Goal: Obtain resource: Download file/media

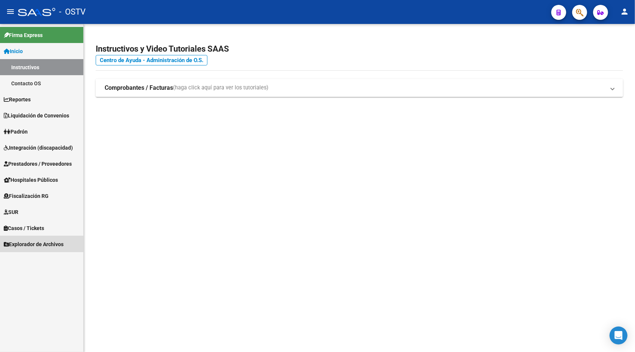
click at [41, 245] on span "Explorador de Archivos" at bounding box center [34, 244] width 60 height 8
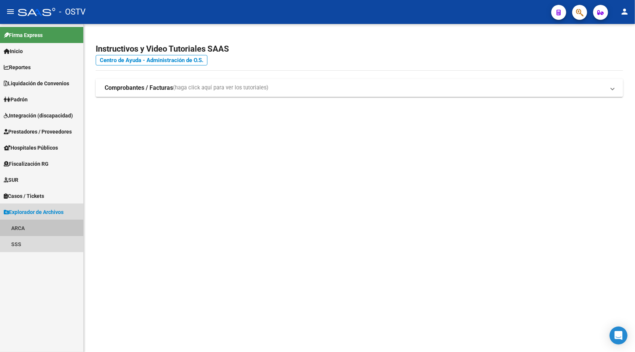
click at [24, 228] on link "ARCA" at bounding box center [41, 228] width 83 height 16
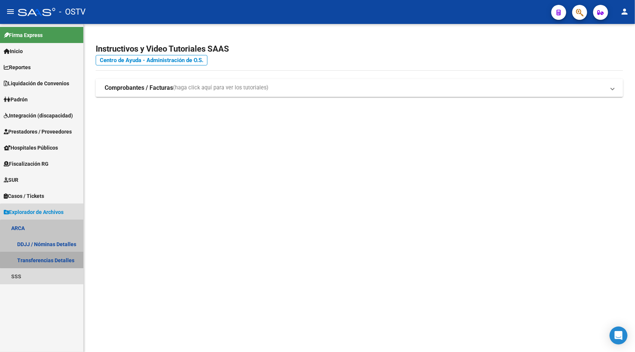
click at [46, 260] on link "Transferencias Detalles" at bounding box center [41, 260] width 83 height 16
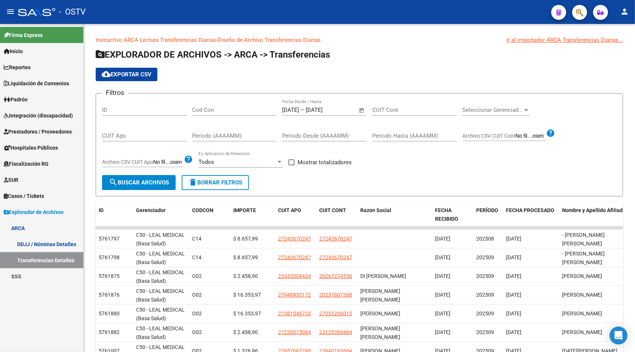
click at [627, 13] on mat-icon "person" at bounding box center [624, 11] width 9 height 9
click at [613, 52] on button "exit_to_app Salir" at bounding box center [609, 49] width 46 height 18
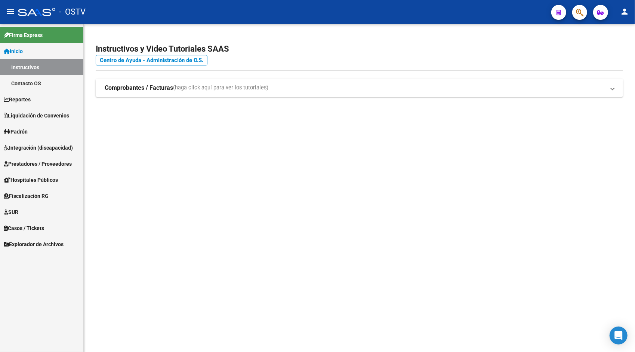
click at [33, 241] on span "Explorador de Archivos" at bounding box center [34, 244] width 60 height 8
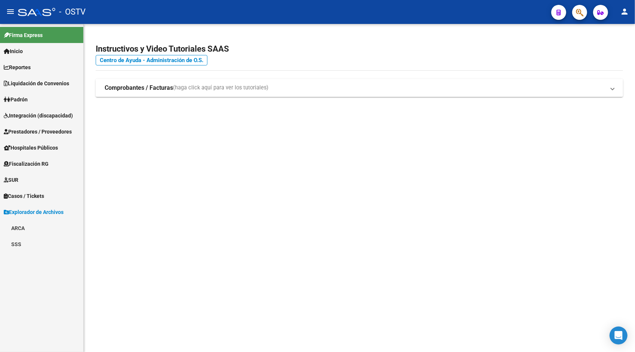
click at [34, 226] on link "ARCA" at bounding box center [41, 228] width 83 height 16
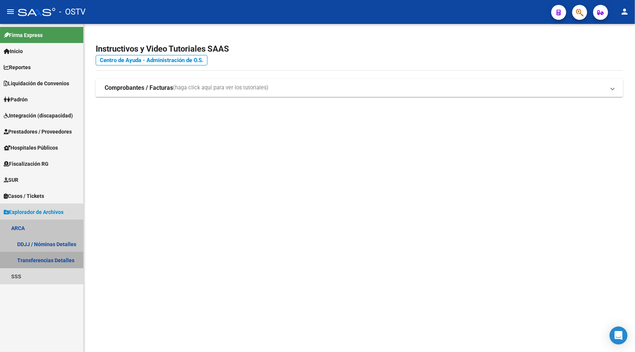
click at [41, 259] on link "Transferencias Detalles" at bounding box center [41, 260] width 83 height 16
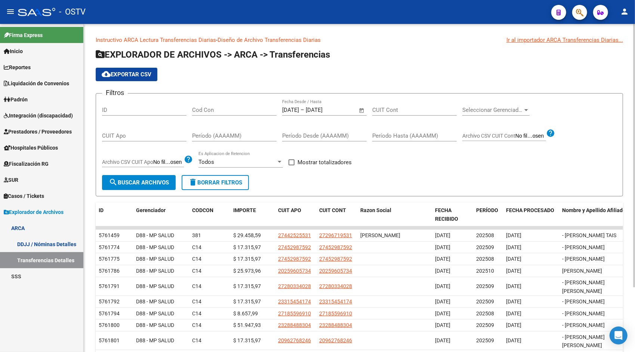
click at [209, 109] on input "Cod Con" at bounding box center [234, 109] width 84 height 7
type input "SEO"
click at [361, 111] on span "Open calendar" at bounding box center [362, 110] width 18 height 18
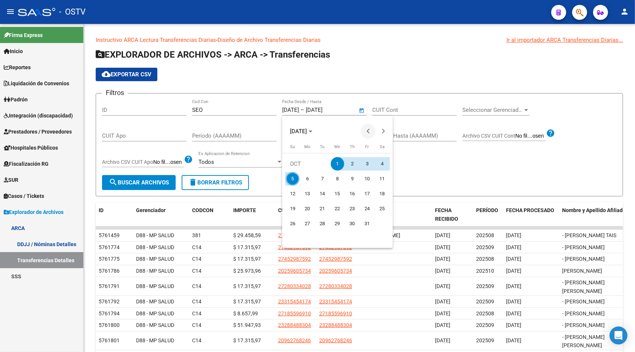
click at [368, 133] on span "Previous month" at bounding box center [367, 131] width 15 height 15
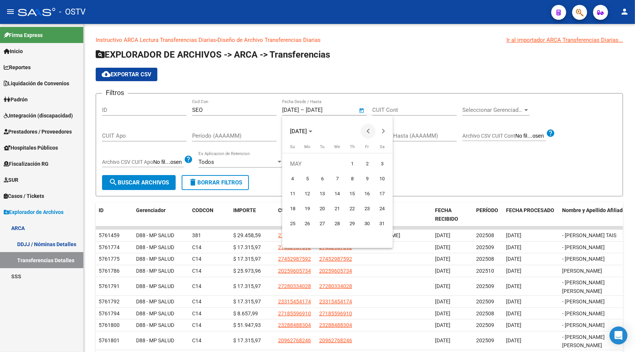
click at [368, 133] on span "Previous month" at bounding box center [367, 131] width 15 height 15
click at [341, 162] on span "1" at bounding box center [337, 163] width 13 height 13
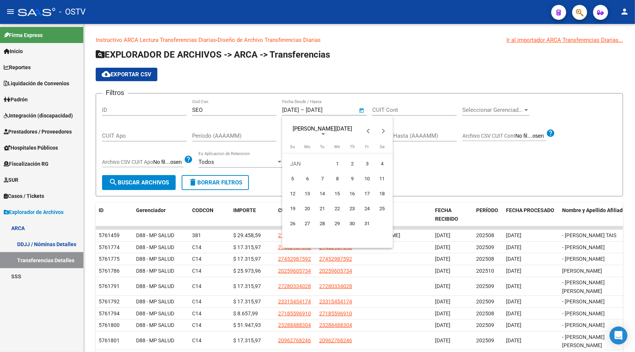
type input "[DATE]"
click at [385, 130] on span "Next month" at bounding box center [382, 131] width 15 height 15
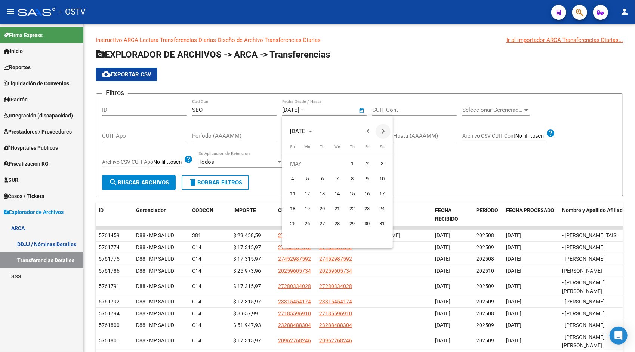
click at [385, 130] on span "Next month" at bounding box center [382, 131] width 15 height 15
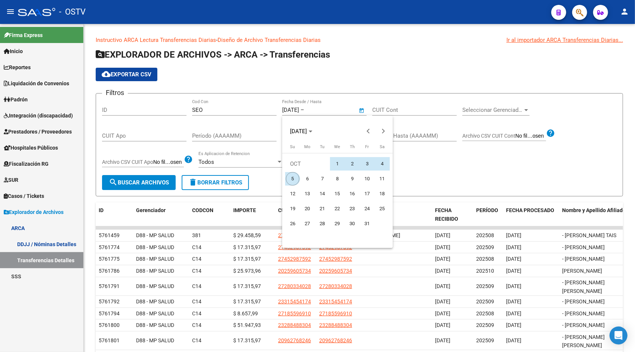
click at [292, 177] on span "5" at bounding box center [292, 178] width 13 height 13
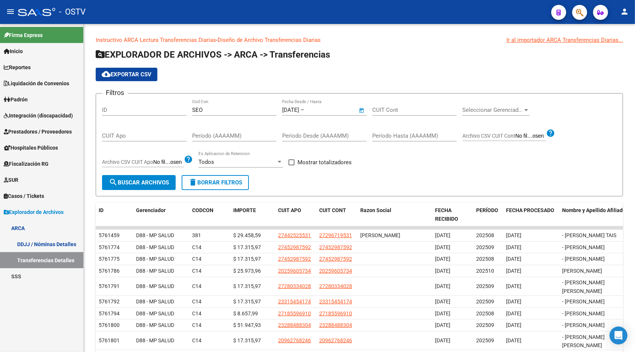
type input "[DATE]"
click at [148, 183] on span "search Buscar Archivos" at bounding box center [139, 182] width 60 height 7
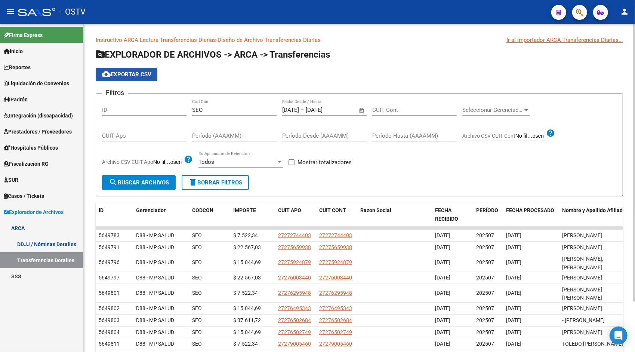
click at [134, 80] on button "cloud_download Exportar CSV" at bounding box center [127, 74] width 62 height 13
click at [207, 114] on div "SEO Cod Con" at bounding box center [234, 107] width 84 height 16
type input "S"
click at [135, 179] on span "search Buscar Archivos" at bounding box center [139, 182] width 60 height 7
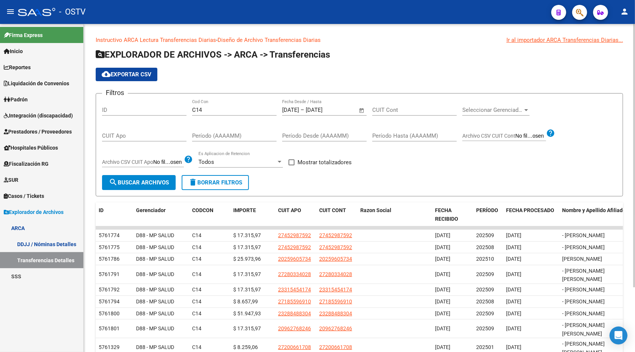
click at [137, 70] on button "cloud_download Exportar CSV" at bounding box center [127, 74] width 62 height 13
click at [228, 108] on input "C14" at bounding box center [234, 109] width 84 height 7
type input "C"
click at [149, 188] on button "search Buscar Archivos" at bounding box center [139, 182] width 74 height 15
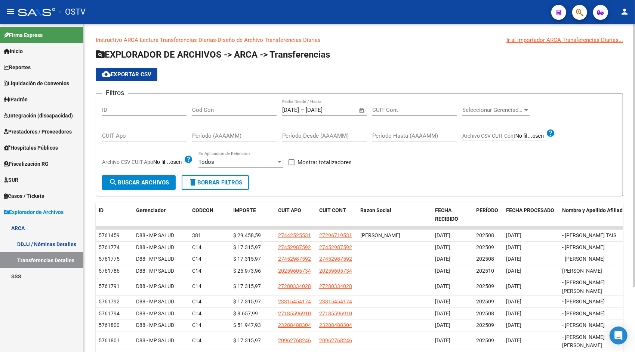
click at [148, 72] on span "cloud_download Exportar CSV" at bounding box center [127, 74] width 50 height 7
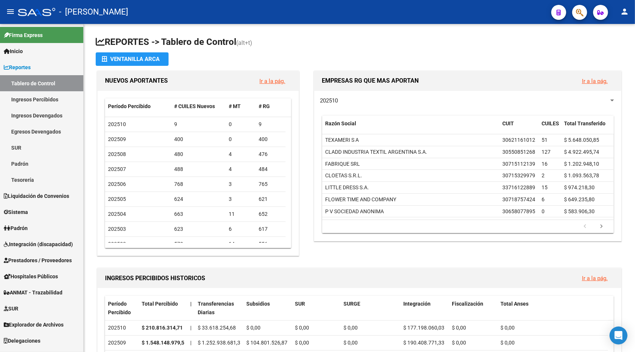
click at [49, 64] on link "Reportes" at bounding box center [41, 67] width 83 height 16
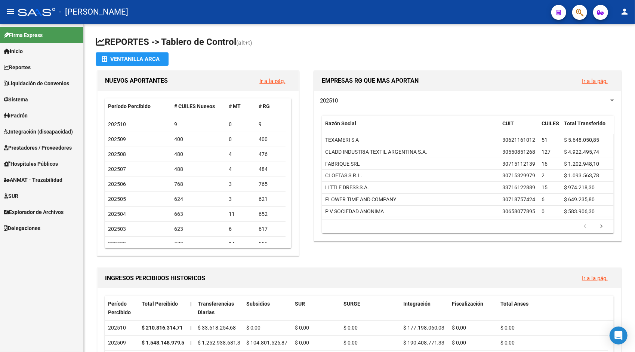
click at [23, 208] on span "Explorador de Archivos" at bounding box center [34, 212] width 60 height 8
click at [25, 230] on link "ARCA" at bounding box center [41, 228] width 83 height 16
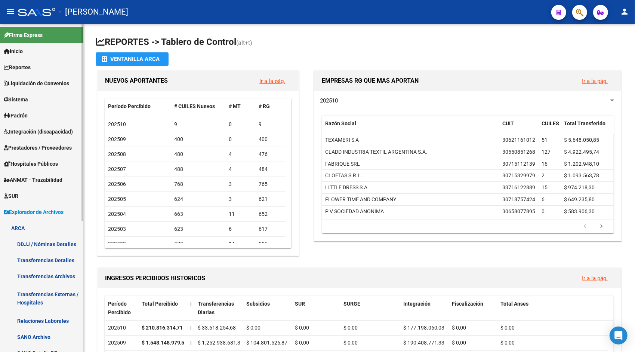
click at [38, 261] on link "Transferencias Detalles" at bounding box center [41, 260] width 83 height 16
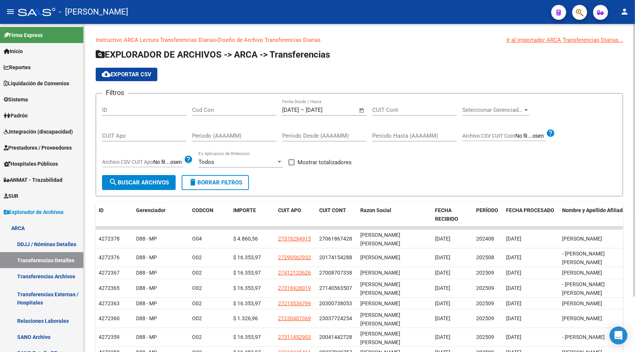
click at [218, 108] on input "Cod Con" at bounding box center [234, 109] width 84 height 7
type input "SEO"
click at [363, 109] on span "Open calendar" at bounding box center [362, 110] width 18 height 18
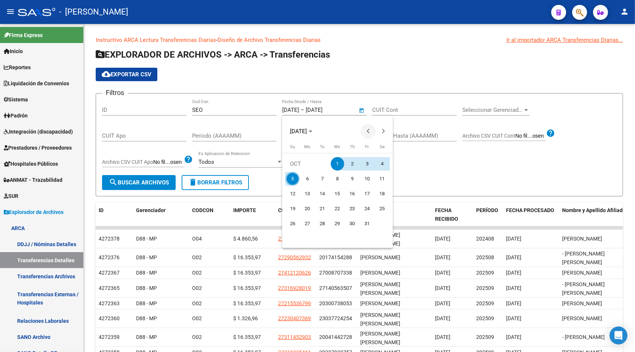
click at [368, 133] on span "Previous month" at bounding box center [367, 131] width 15 height 15
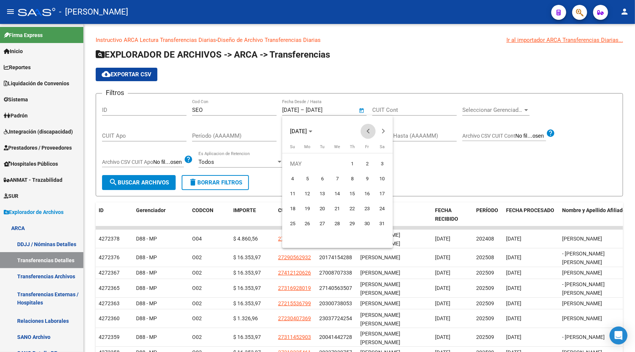
click at [368, 133] on span "Previous month" at bounding box center [367, 131] width 15 height 15
click at [369, 131] on button "Previous month" at bounding box center [367, 131] width 15 height 15
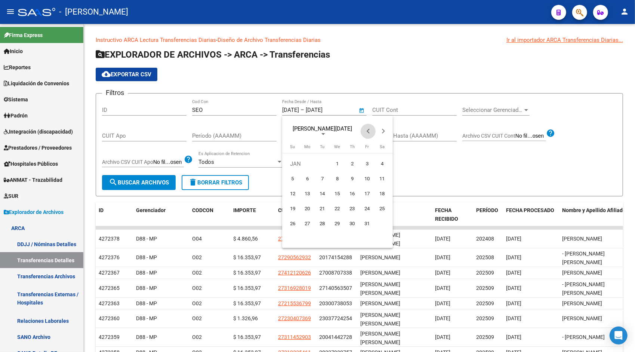
click at [369, 131] on button "Previous month" at bounding box center [367, 131] width 15 height 15
click at [382, 130] on button "Next month" at bounding box center [382, 131] width 15 height 15
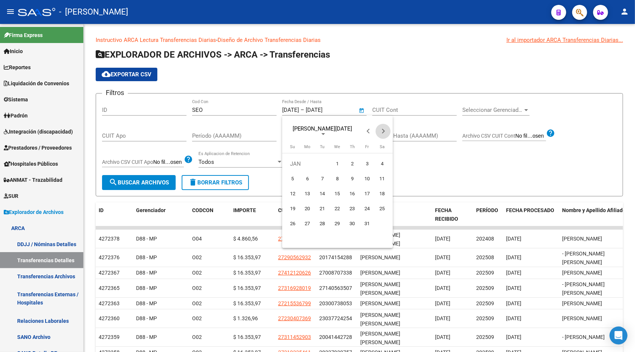
click at [382, 130] on button "Next month" at bounding box center [382, 131] width 15 height 15
click at [365, 133] on span "Previous month" at bounding box center [367, 131] width 15 height 15
click at [337, 160] on span "1" at bounding box center [337, 163] width 13 height 13
type input "[DATE]"
click at [384, 129] on span "Next month" at bounding box center [382, 131] width 15 height 15
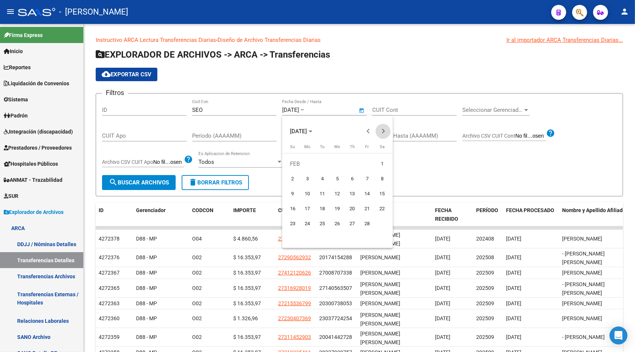
click at [384, 129] on span "Next month" at bounding box center [382, 131] width 15 height 15
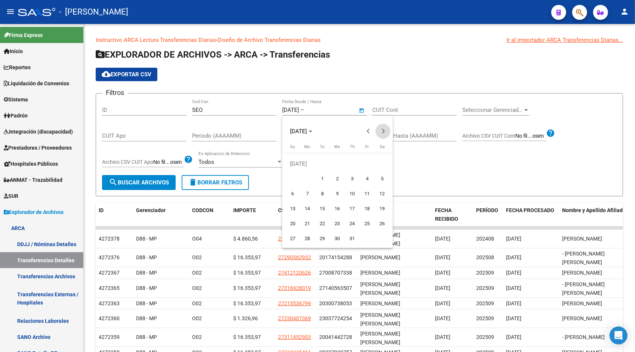
click at [384, 129] on span "Next month" at bounding box center [382, 131] width 15 height 15
click at [291, 176] on span "5" at bounding box center [292, 178] width 13 height 13
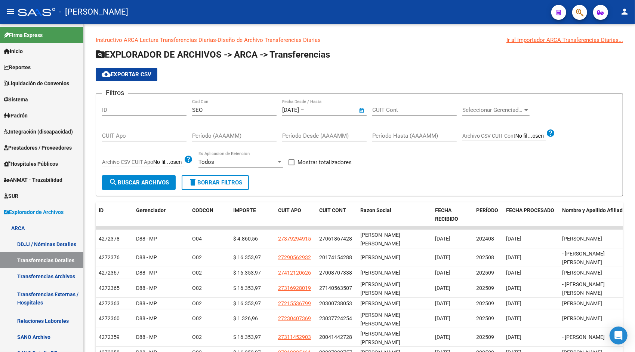
type input "[DATE]"
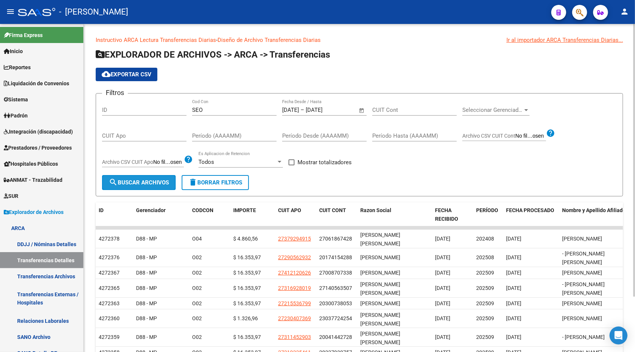
click at [145, 182] on span "search Buscar Archivos" at bounding box center [139, 182] width 60 height 7
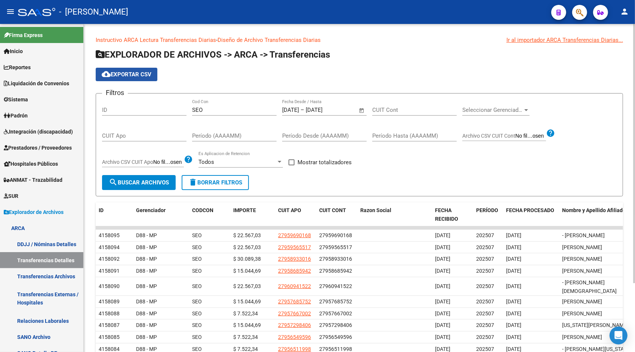
click at [141, 75] on span "cloud_download Exportar CSV" at bounding box center [127, 74] width 50 height 7
click at [211, 109] on input "SEO" at bounding box center [234, 109] width 84 height 7
type input "S"
click at [155, 180] on span "search Buscar Archivos" at bounding box center [139, 182] width 60 height 7
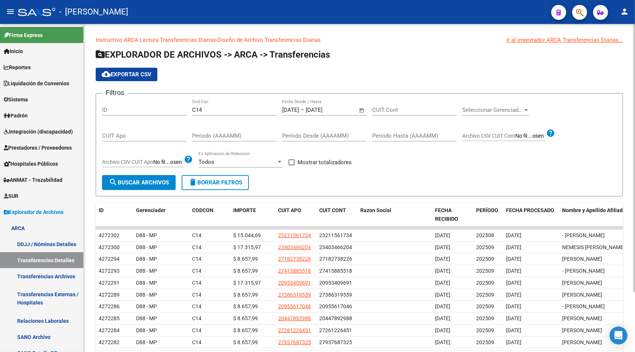
click at [129, 74] on span "cloud_download Exportar CSV" at bounding box center [127, 74] width 50 height 7
click at [220, 109] on input "C14" at bounding box center [234, 109] width 84 height 7
type input "C"
click at [155, 184] on span "search Buscar Archivos" at bounding box center [139, 182] width 60 height 7
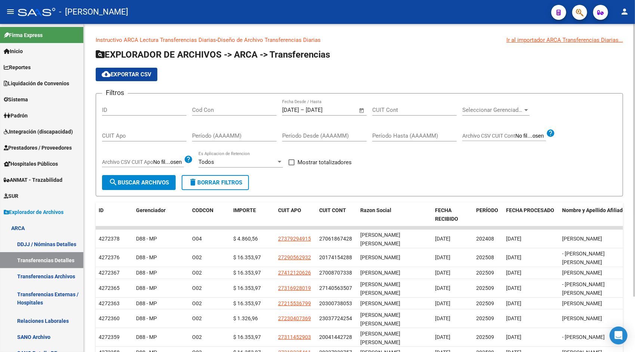
click at [129, 72] on span "cloud_download Exportar CSV" at bounding box center [127, 74] width 50 height 7
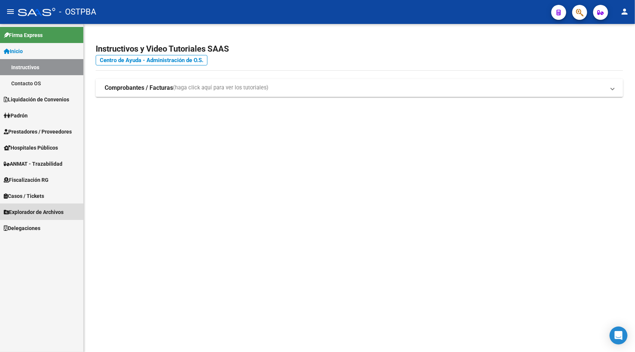
click at [31, 213] on span "Explorador de Archivos" at bounding box center [34, 212] width 60 height 8
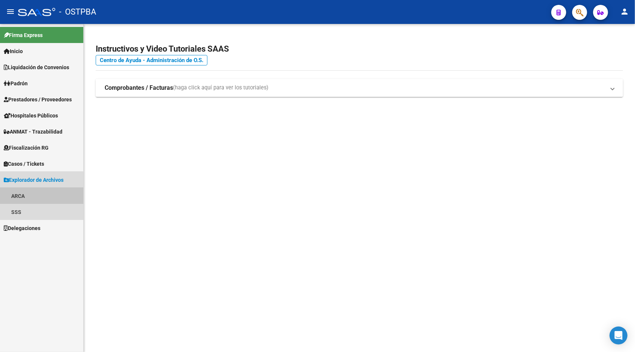
click at [27, 197] on link "ARCA" at bounding box center [41, 196] width 83 height 16
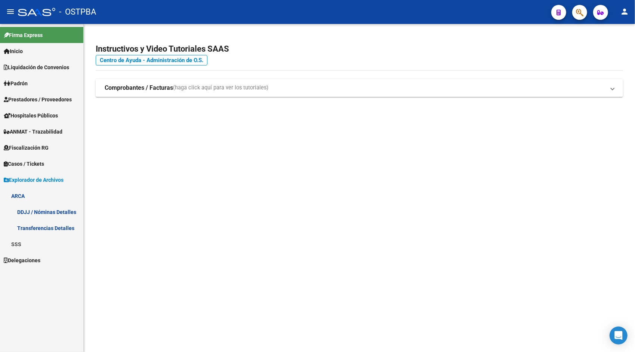
click at [58, 226] on link "Transferencias Detalles" at bounding box center [41, 228] width 83 height 16
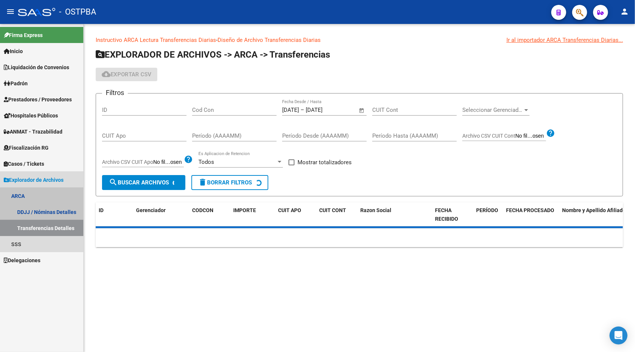
click at [58, 226] on link "Transferencias Detalles" at bounding box center [41, 228] width 83 height 16
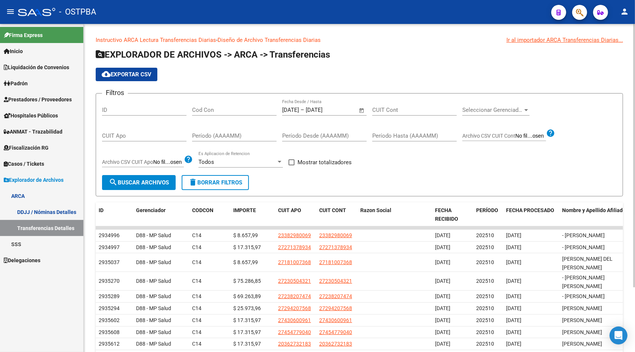
click at [360, 112] on span "Open calendar" at bounding box center [362, 110] width 18 height 18
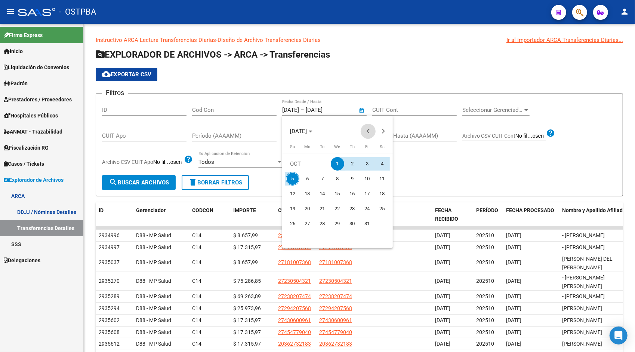
click at [370, 129] on span "Previous month" at bounding box center [367, 131] width 15 height 15
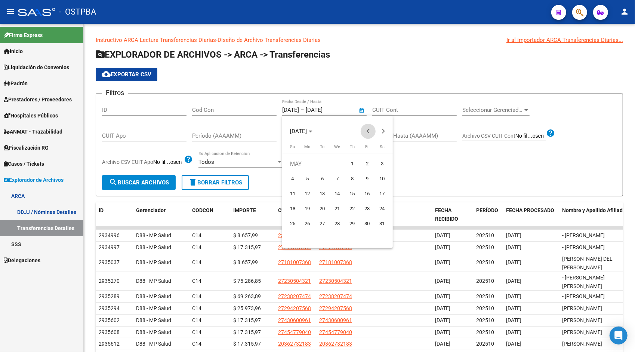
click at [370, 129] on span "Previous month" at bounding box center [367, 131] width 15 height 15
click at [337, 162] on span "1" at bounding box center [337, 163] width 13 height 13
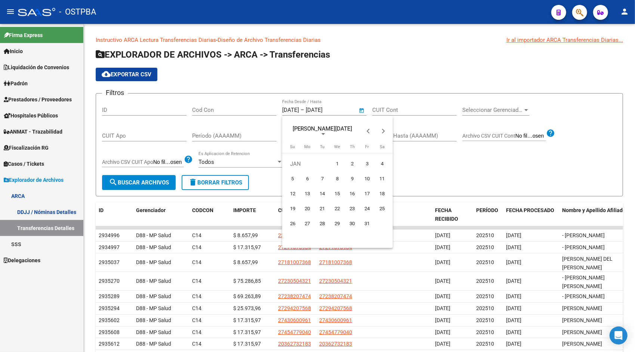
type input "[DATE]"
click at [381, 133] on span "Next month" at bounding box center [382, 131] width 15 height 15
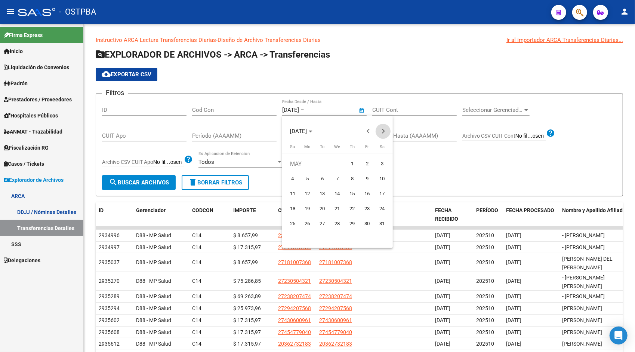
click at [381, 133] on span "Next month" at bounding box center [382, 131] width 15 height 15
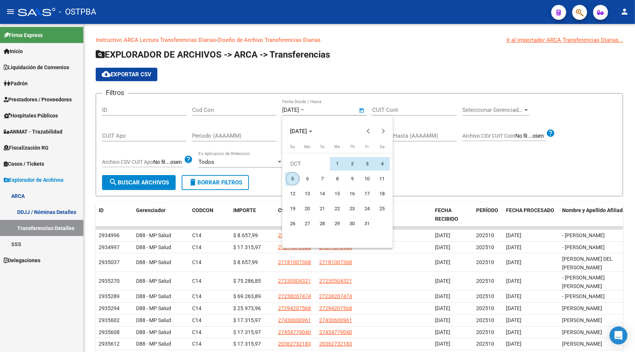
click at [295, 178] on span "5" at bounding box center [292, 178] width 13 height 13
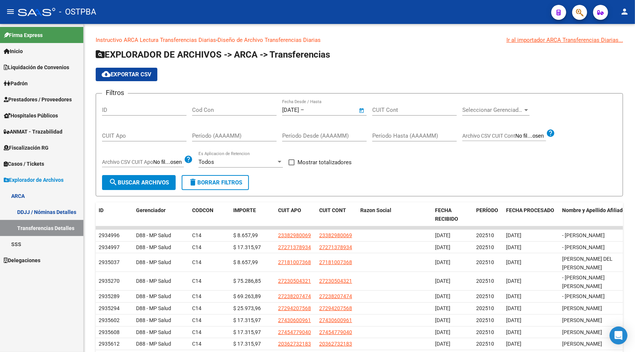
type input "[DATE]"
click at [132, 181] on span "search Buscar Archivos" at bounding box center [139, 182] width 60 height 7
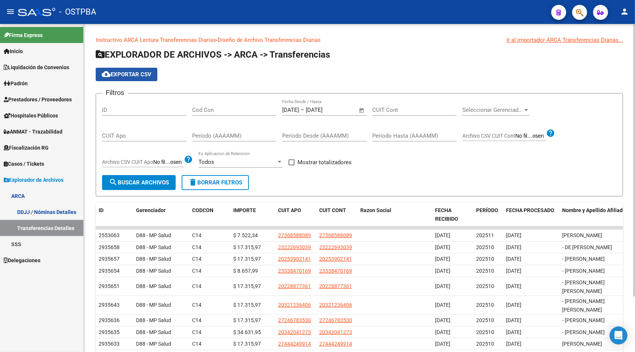
click at [139, 75] on span "cloud_download Exportar CSV" at bounding box center [127, 74] width 50 height 7
